Goal: Information Seeking & Learning: Understand process/instructions

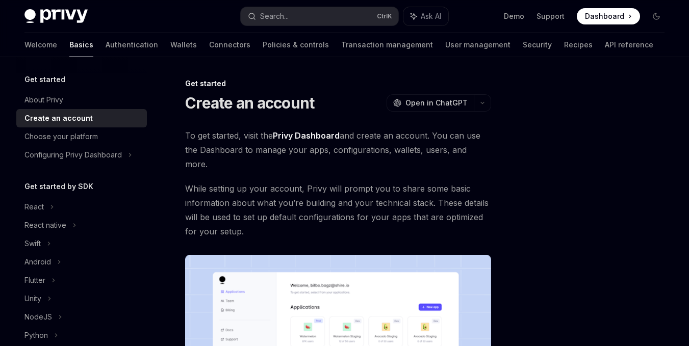
scroll to position [265, 0]
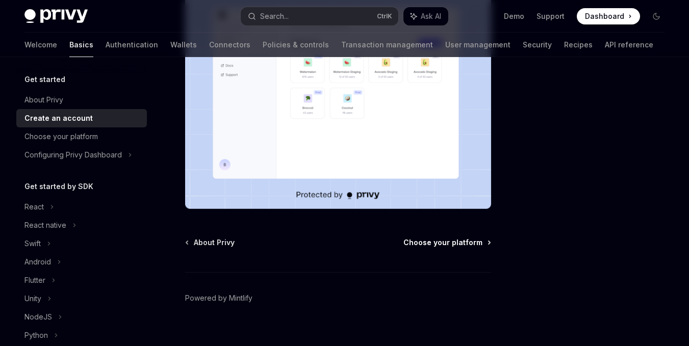
click at [462, 238] on span "Choose your platform" at bounding box center [442, 243] width 79 height 10
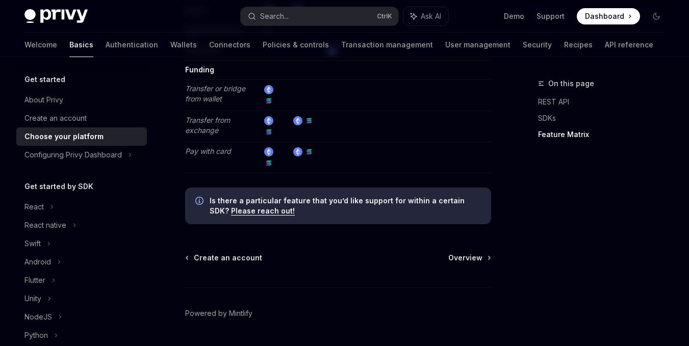
scroll to position [2097, 0]
click at [459, 252] on span "Overview" at bounding box center [465, 257] width 34 height 10
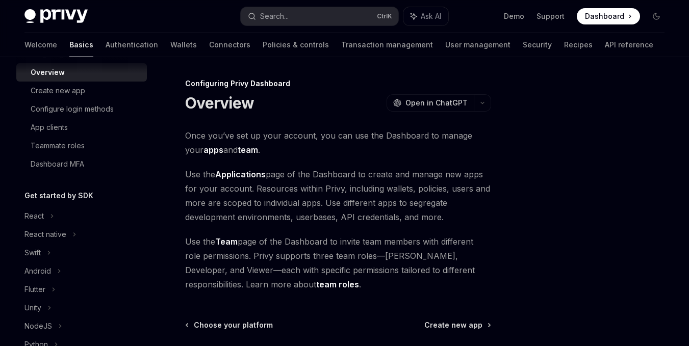
scroll to position [106, 0]
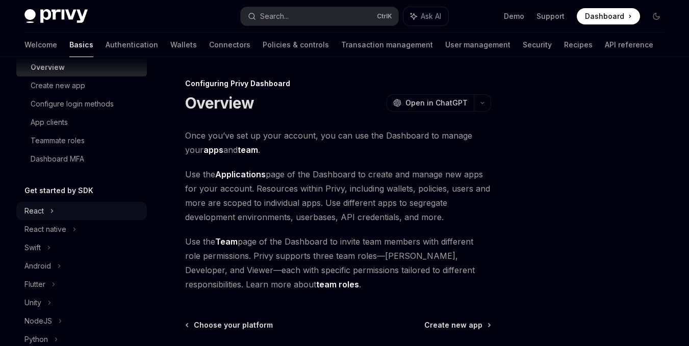
click at [50, 211] on icon at bounding box center [52, 211] width 4 height 12
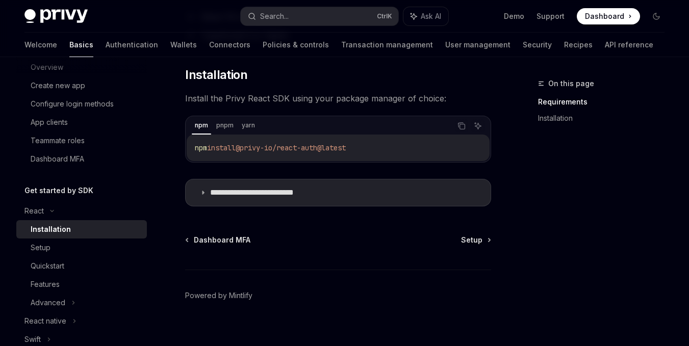
scroll to position [149, 0]
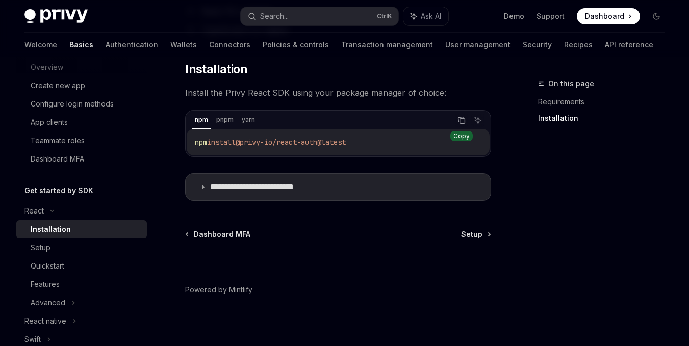
click at [466, 122] on button "Copy the contents from the code block" at bounding box center [461, 120] width 13 height 13
click at [467, 233] on span "Setup" at bounding box center [471, 234] width 21 height 10
type textarea "*"
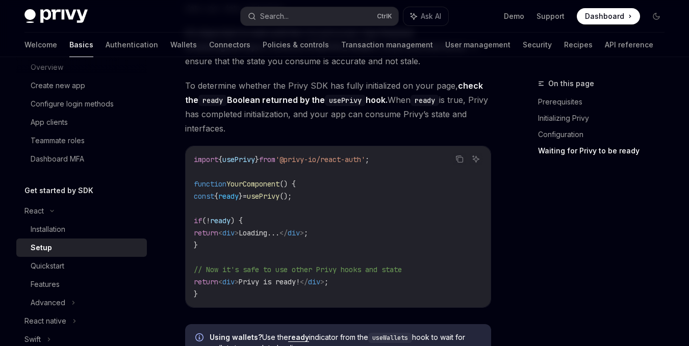
scroll to position [1126, 0]
